Goal: Task Accomplishment & Management: Complete application form

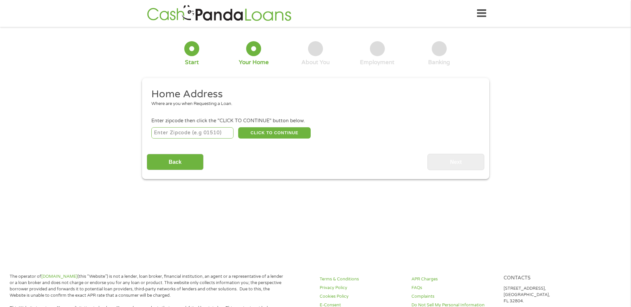
click at [203, 136] on input "number" at bounding box center [192, 132] width 82 height 11
type input "04742"
click at [293, 130] on button "CLICK TO CONTINUE" at bounding box center [274, 132] width 72 height 11
type input "04742"
type input "[GEOGRAPHIC_DATA]"
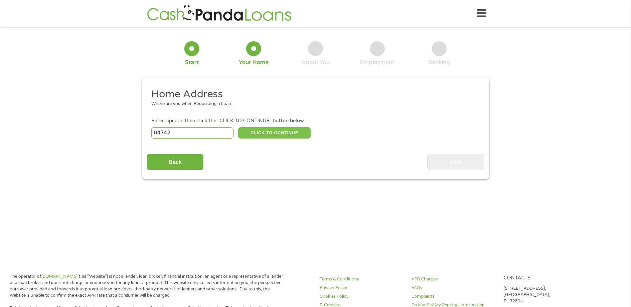
select select "[US_STATE]"
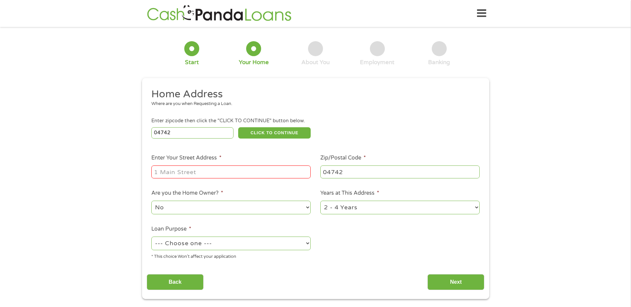
click at [231, 171] on input "Enter Your Street Address *" at bounding box center [230, 172] width 159 height 13
type input "[STREET_ADDRESS]"
click at [474, 207] on select "1 Year or less 1 - 2 Years 2 - 4 Years Over 4 Years" at bounding box center [399, 208] width 159 height 14
select select "60months"
click at [320, 201] on select "1 Year or less 1 - 2 Years 2 - 4 Years Over 4 Years" at bounding box center [399, 208] width 159 height 14
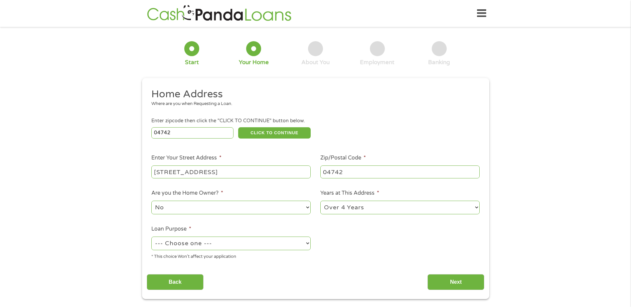
click at [305, 244] on select "--- Choose one --- Pay Bills Debt Consolidation Home Improvement Major Purchase…" at bounding box center [230, 244] width 159 height 14
select select "shorttermcash"
click at [151, 237] on select "--- Choose one --- Pay Bills Debt Consolidation Home Improvement Major Purchase…" at bounding box center [230, 244] width 159 height 14
click at [453, 280] on input "Next" at bounding box center [455, 282] width 57 height 16
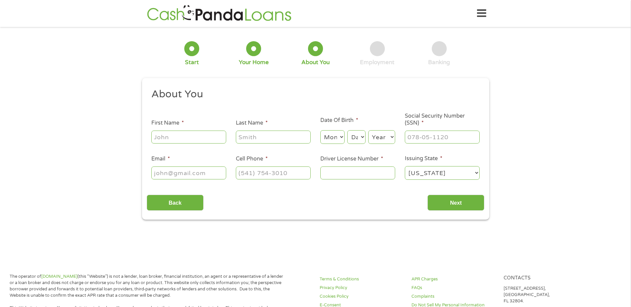
click at [203, 139] on input "First Name *" at bounding box center [188, 137] width 75 height 13
type input "[PERSON_NAME]"
select select "5"
select select "4"
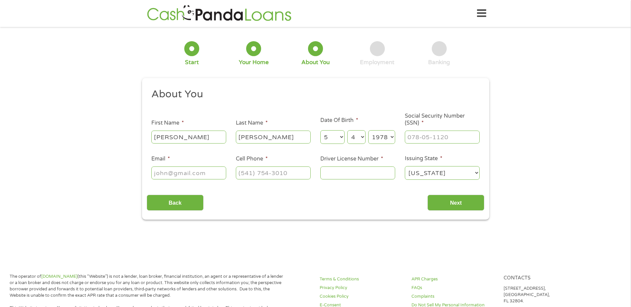
select select "1977"
type input "006-84-4250"
type input "[EMAIL_ADDRESS][DOMAIN_NAME]"
type input "[PHONE_NUMBER]"
type input "2775227"
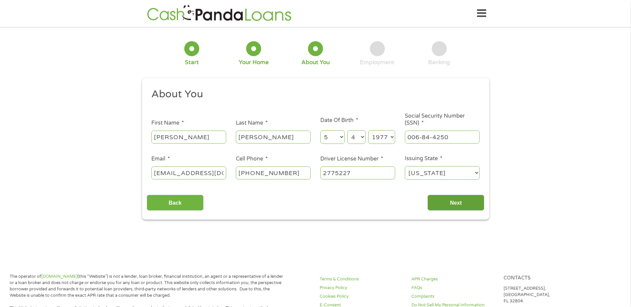
click at [452, 198] on input "Next" at bounding box center [455, 203] width 57 height 16
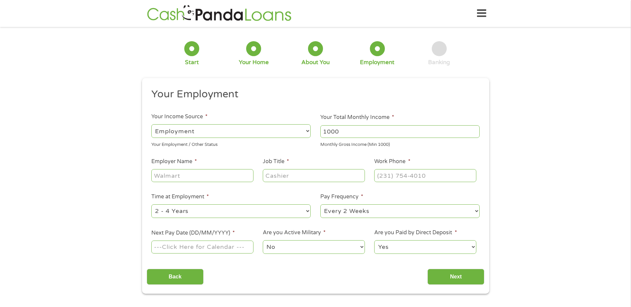
click at [476, 133] on input "1000" at bounding box center [399, 131] width 159 height 13
click at [475, 129] on input "1001" at bounding box center [399, 131] width 159 height 13
click at [475, 129] on input "1002" at bounding box center [399, 131] width 159 height 13
click at [361, 131] on input "1002" at bounding box center [399, 131] width 159 height 13
type input "1"
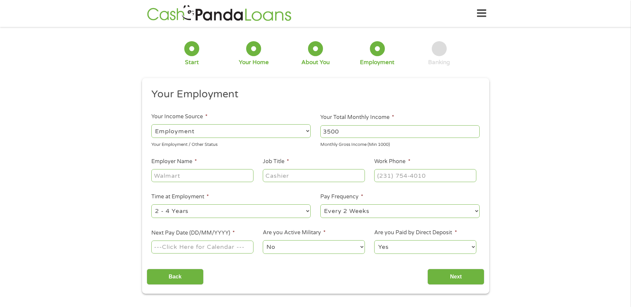
type input "3500"
click at [207, 175] on input "Employer Name *" at bounding box center [202, 175] width 102 height 13
type input "northern light AR [PERSON_NAME]"
type input "cma"
type input "[PHONE_NUMBER]"
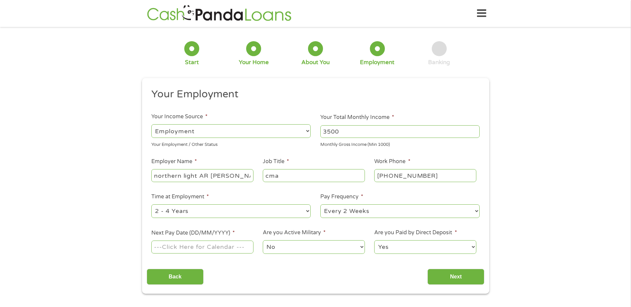
click at [184, 249] on input "Next Pay Date (DD/MM/YYYY) *" at bounding box center [202, 247] width 102 height 13
type input "[DATE]"
click at [448, 274] on input "Next" at bounding box center [455, 277] width 57 height 16
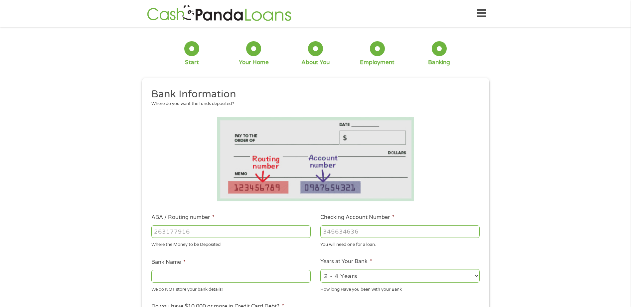
click at [246, 236] on input "ABA / Routing number *" at bounding box center [230, 231] width 159 height 13
type input "211274450"
type input "TD BANK NA"
type input "211274450"
click at [373, 232] on input "Checking Account Number *" at bounding box center [399, 231] width 159 height 13
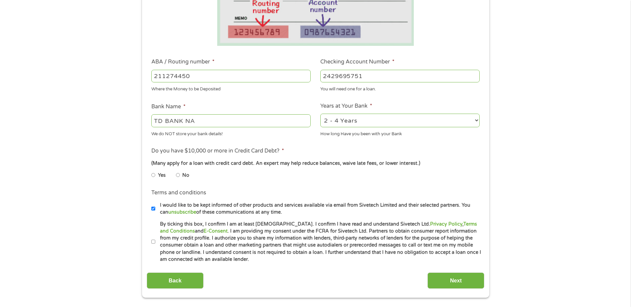
scroll to position [166, 0]
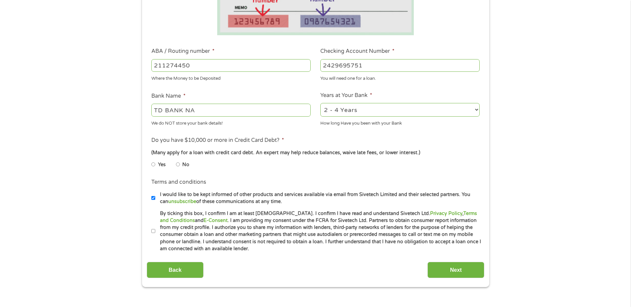
type input "2429695751"
click at [178, 164] on input "No" at bounding box center [178, 164] width 4 height 11
radio input "true"
click at [153, 232] on input "By ticking this box, I confirm I am at least [DEMOGRAPHIC_DATA]. I confirm I ha…" at bounding box center [153, 231] width 4 height 11
checkbox input "true"
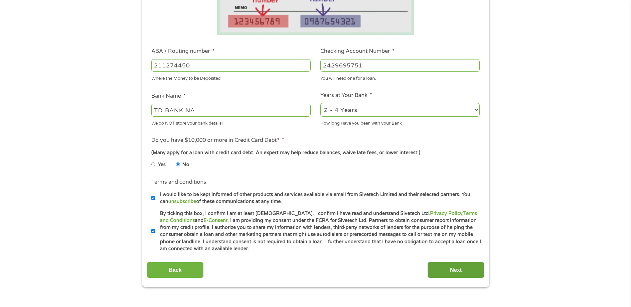
click at [454, 268] on input "Next" at bounding box center [455, 270] width 57 height 16
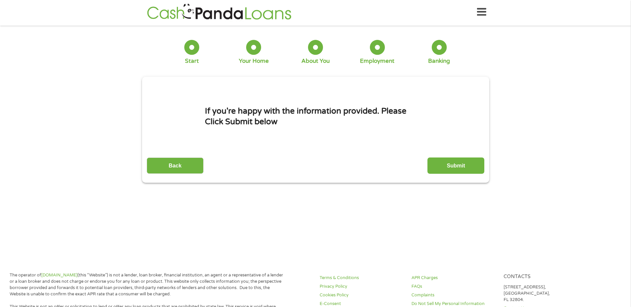
scroll to position [0, 0]
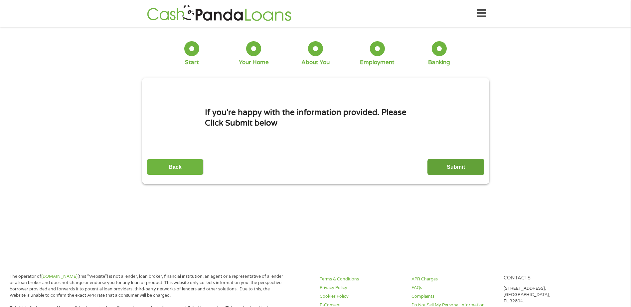
click at [453, 165] on input "Submit" at bounding box center [455, 167] width 57 height 16
